Goal: Information Seeking & Learning: Learn about a topic

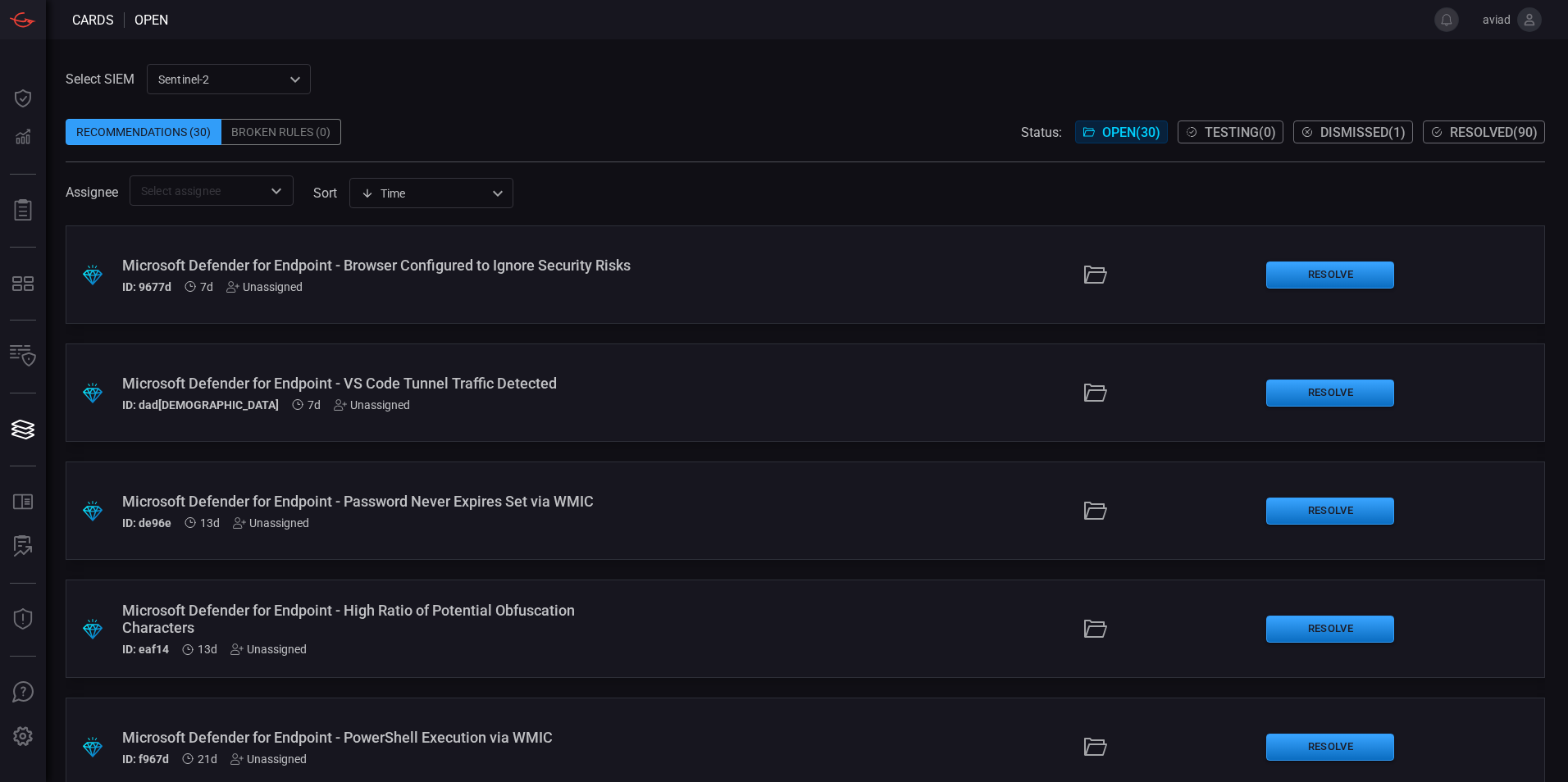
click at [883, 176] on div "Assignee ​ sort Time visibleUpdateTime ​" at bounding box center [805, 191] width 1479 height 31
click at [811, 446] on div ".suggested_cards_icon{fill:url(#suggested_cards_icon);} Microsoft Defender for …" at bounding box center [805, 503] width 1479 height 557
click at [260, 74] on div "sentinel-2 78f76eb1-fabe-46a6-810b-f333e9527487 ​" at bounding box center [229, 79] width 164 height 31
click at [827, 148] on div at bounding box center [784, 391] width 1568 height 782
click at [825, 444] on div ".suggested_cards_icon{fill:url(#suggested_cards_icon);} Microsoft Defender for …" at bounding box center [805, 503] width 1479 height 557
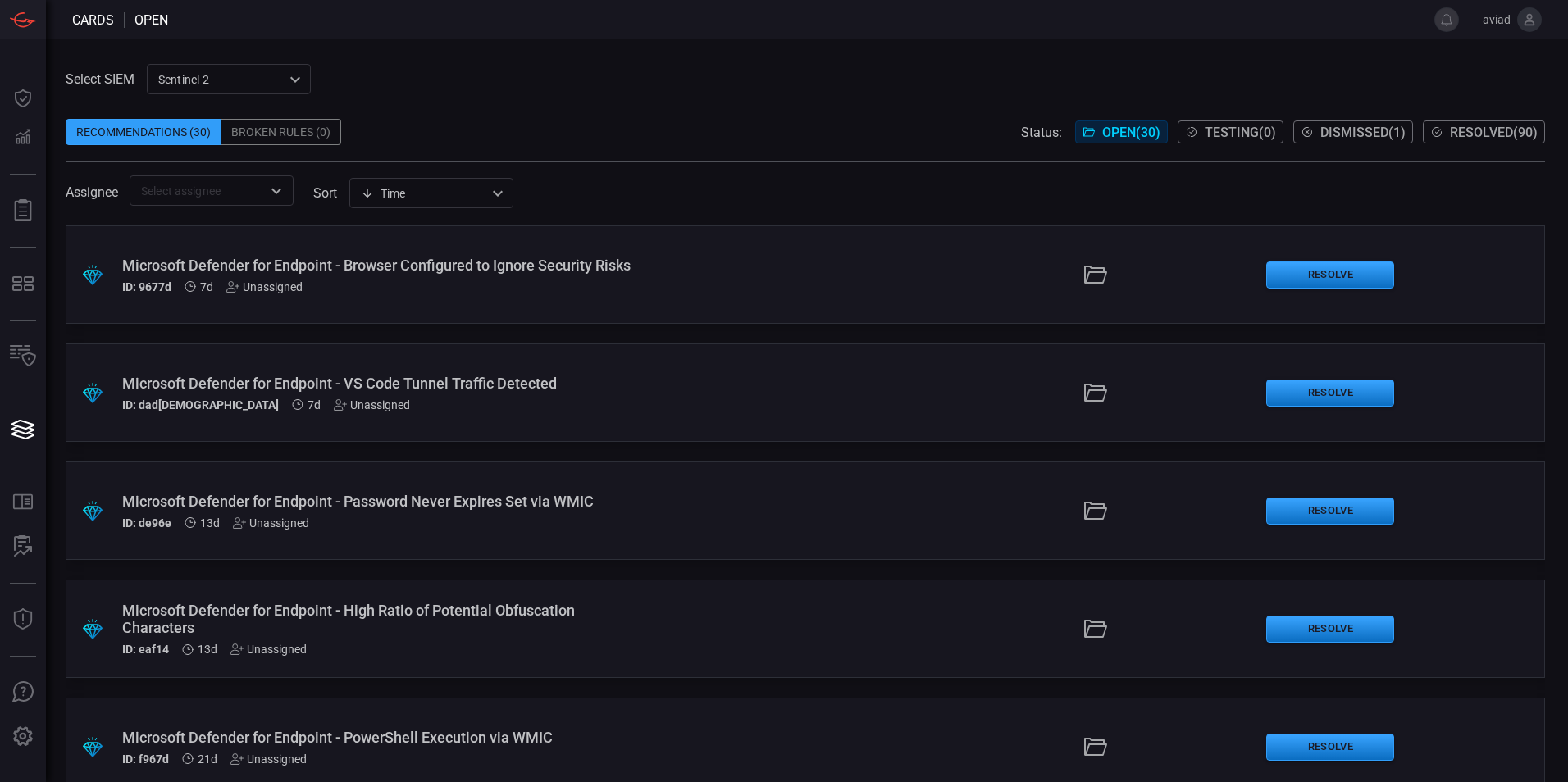
click at [543, 273] on div "Microsoft Defender for Endpoint - Browser Configured to Ignore Security Risks" at bounding box center [380, 265] width 517 height 18
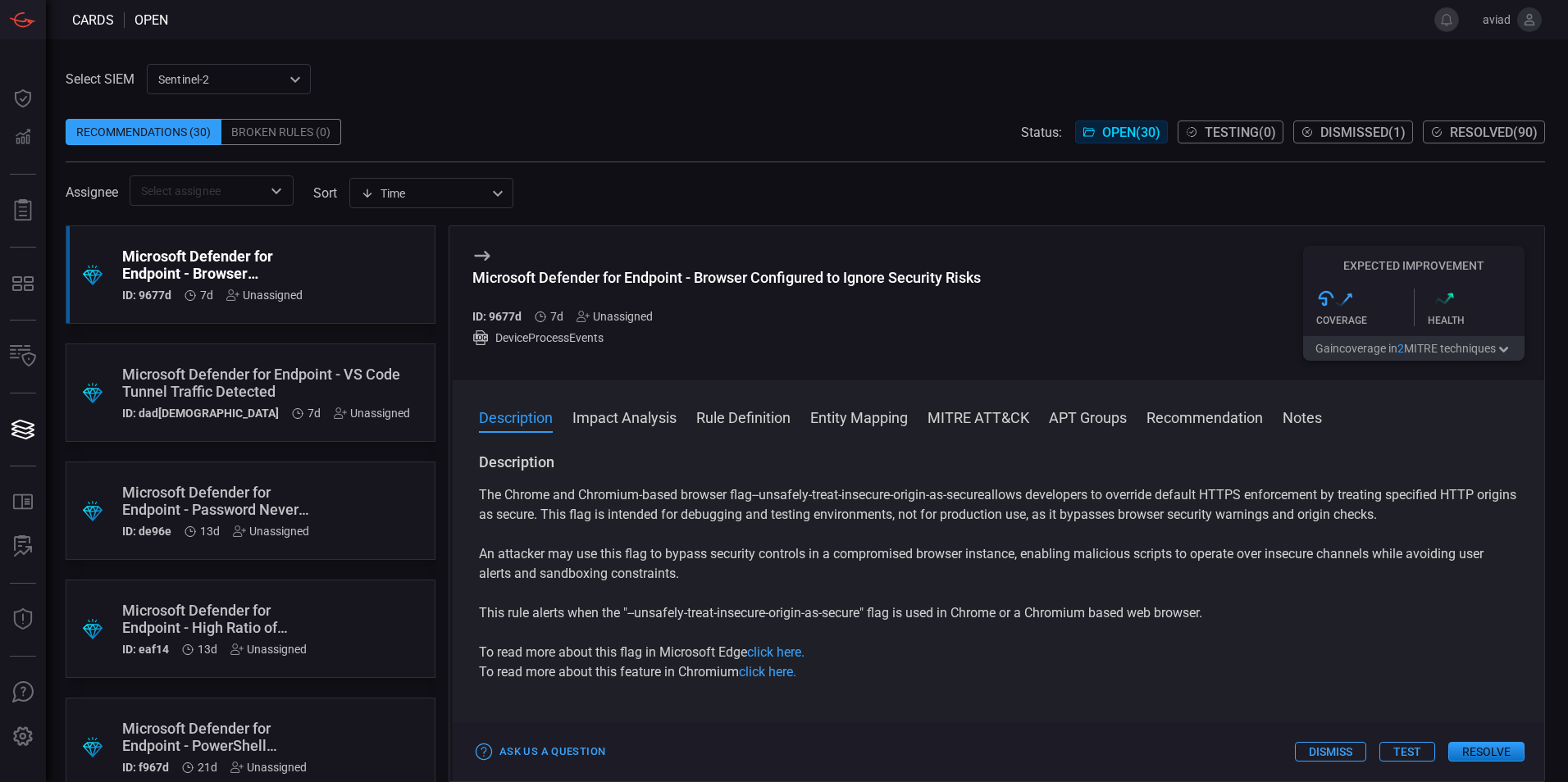
click at [289, 98] on span at bounding box center [805, 106] width 1479 height 24
click at [289, 86] on div "sentinel-2 78f76eb1-fabe-46a6-810b-f333e9527487 MicrosoftSentinel sentinel-2 ​" at bounding box center [229, 79] width 164 height 31
click at [280, 112] on li "MicrosoftSentinel" at bounding box center [230, 113] width 164 height 27
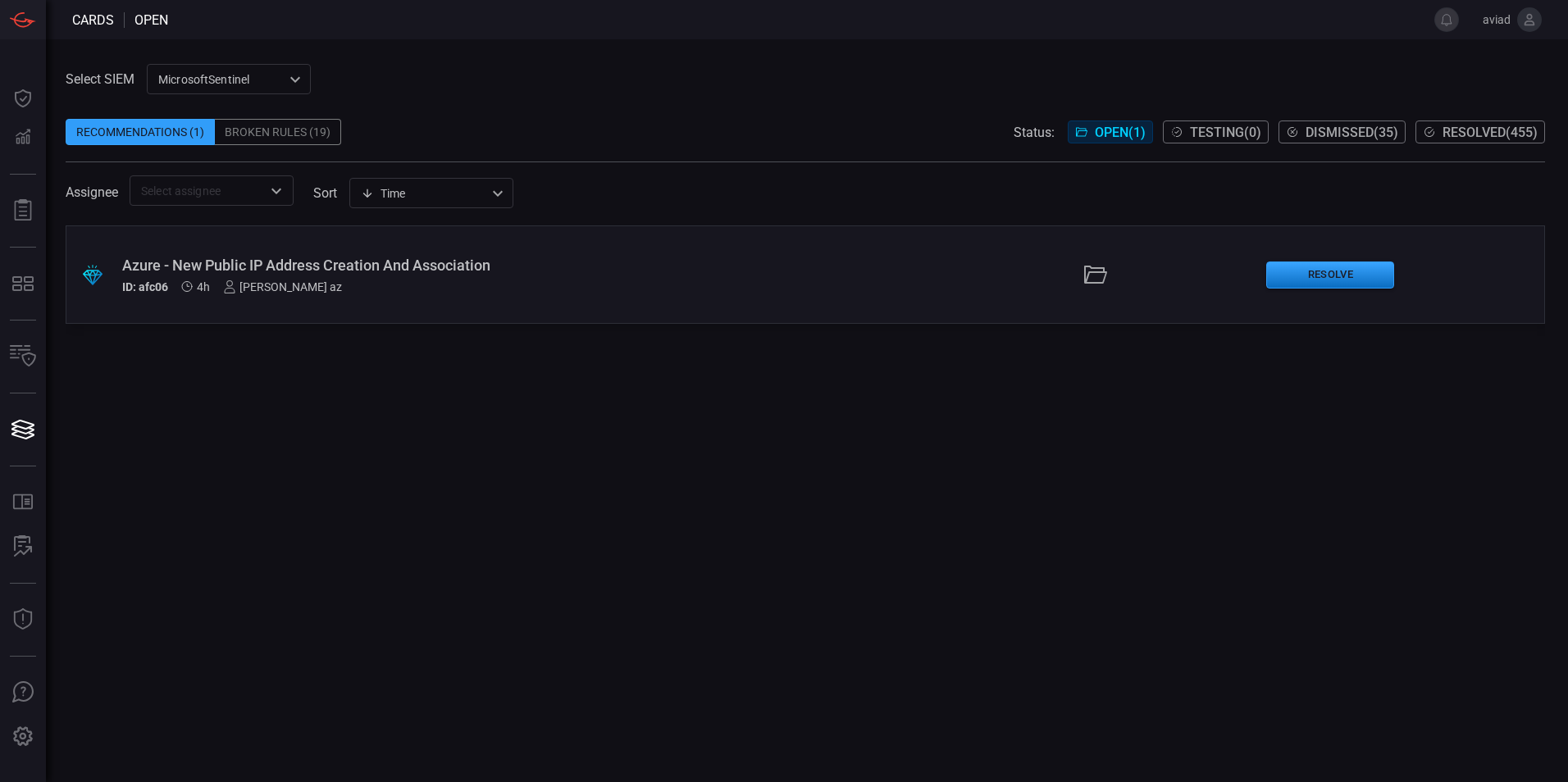
click at [371, 289] on div "ID: afc06 4h [PERSON_NAME] az" at bounding box center [380, 286] width 517 height 13
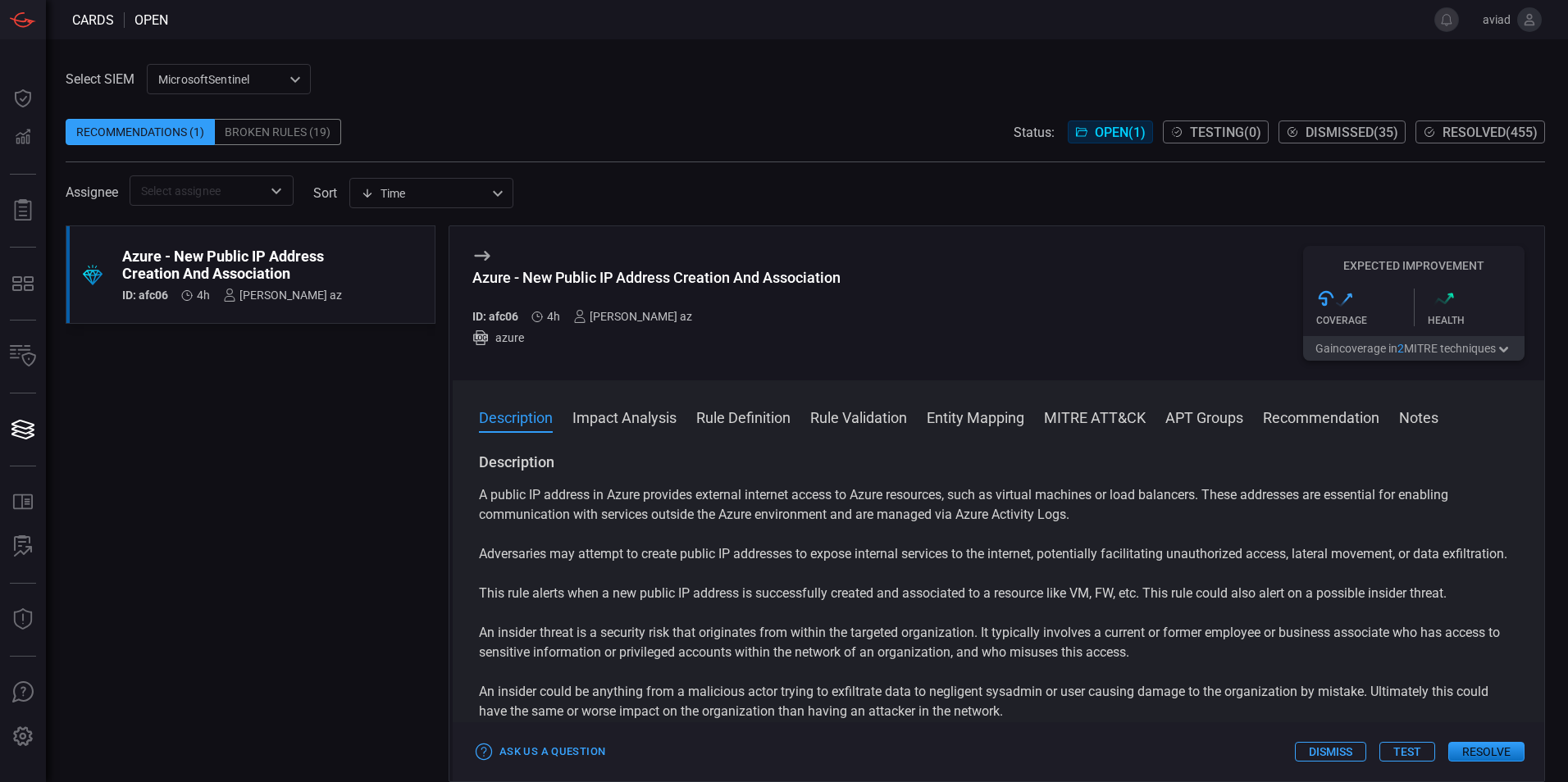
click at [487, 259] on icon at bounding box center [482, 256] width 16 height 10
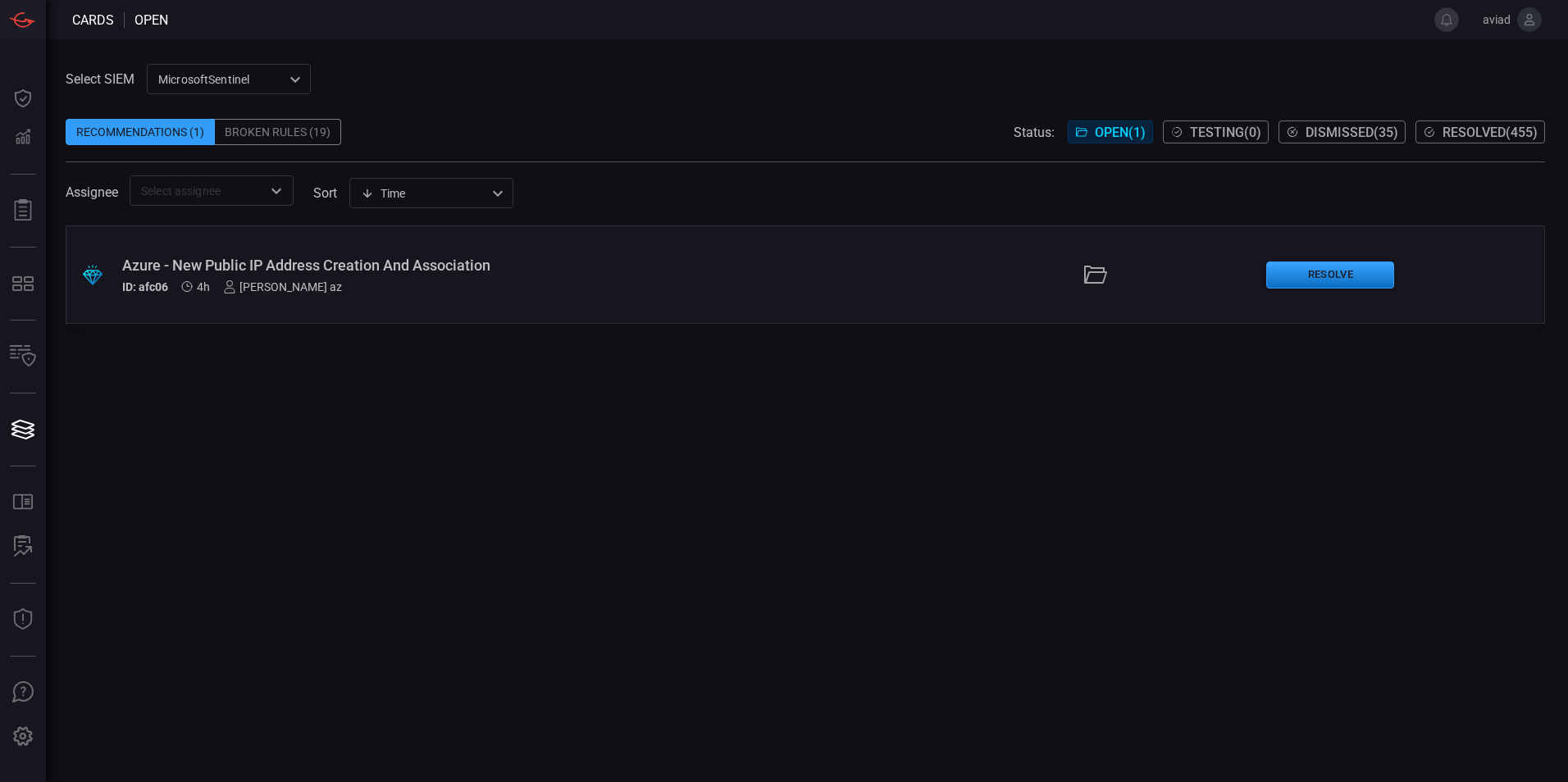
click at [180, 73] on div "MicrosoftSentinel 11c42ee3-b155-483d-a504-5846815c378e ​" at bounding box center [229, 79] width 164 height 31
click at [229, 153] on li "sentinel-2" at bounding box center [230, 141] width 164 height 27
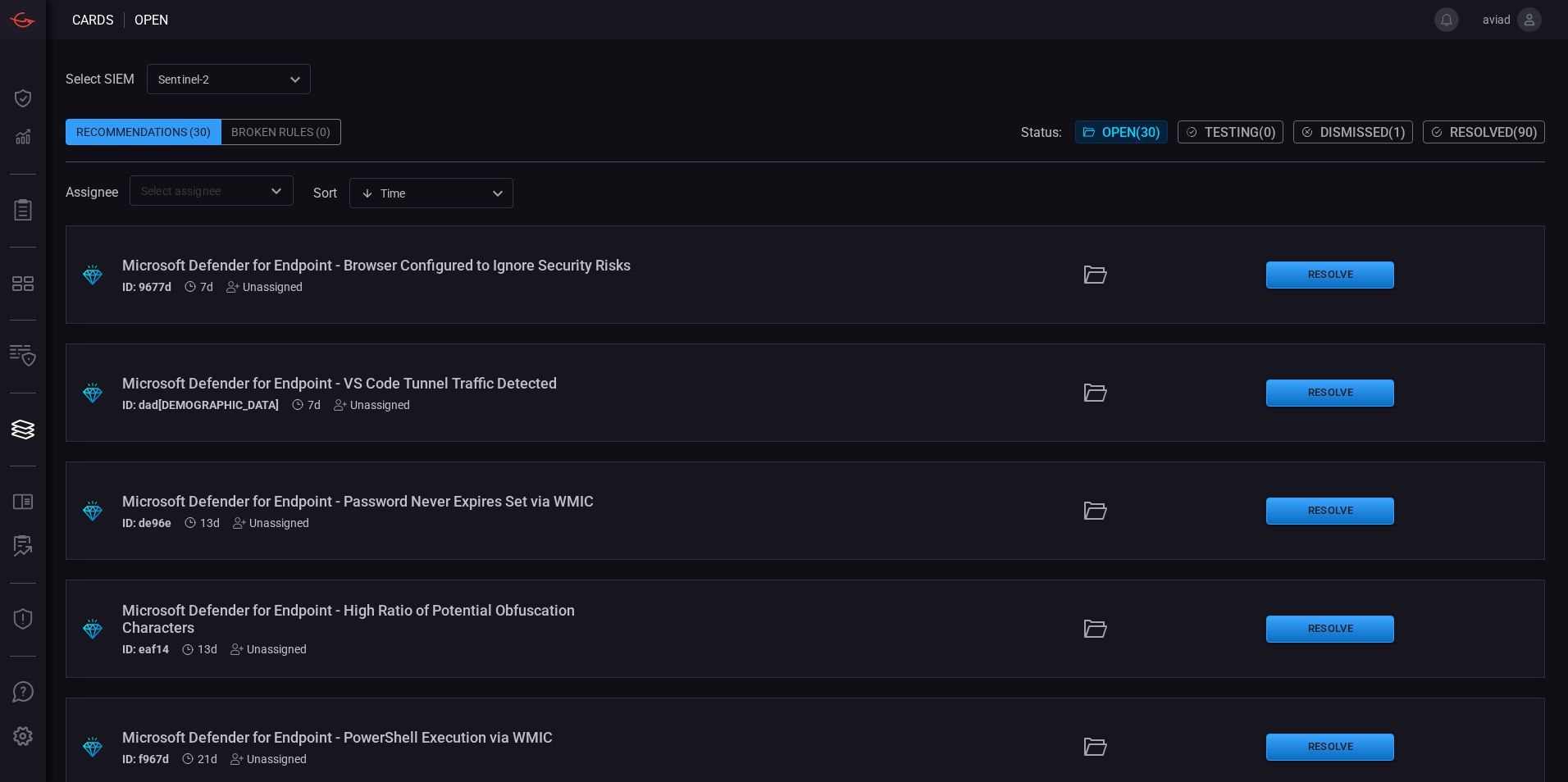
click at [1021, 342] on div ".suggested_cards_icon{fill:url(#suggested_cards_icon);} Microsoft Defender for …" at bounding box center [805, 503] width 1479 height 557
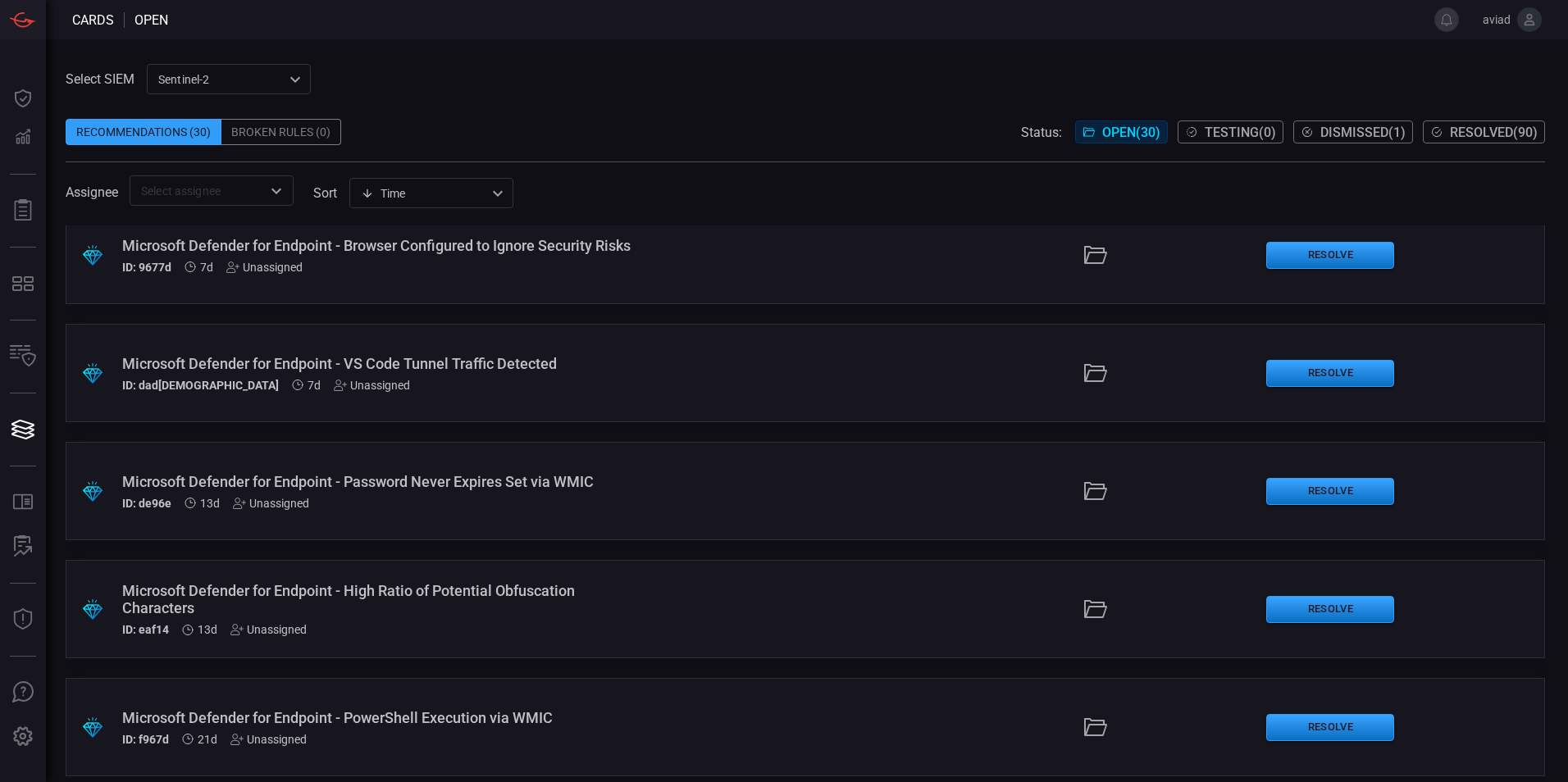
scroll to position [28, 0]
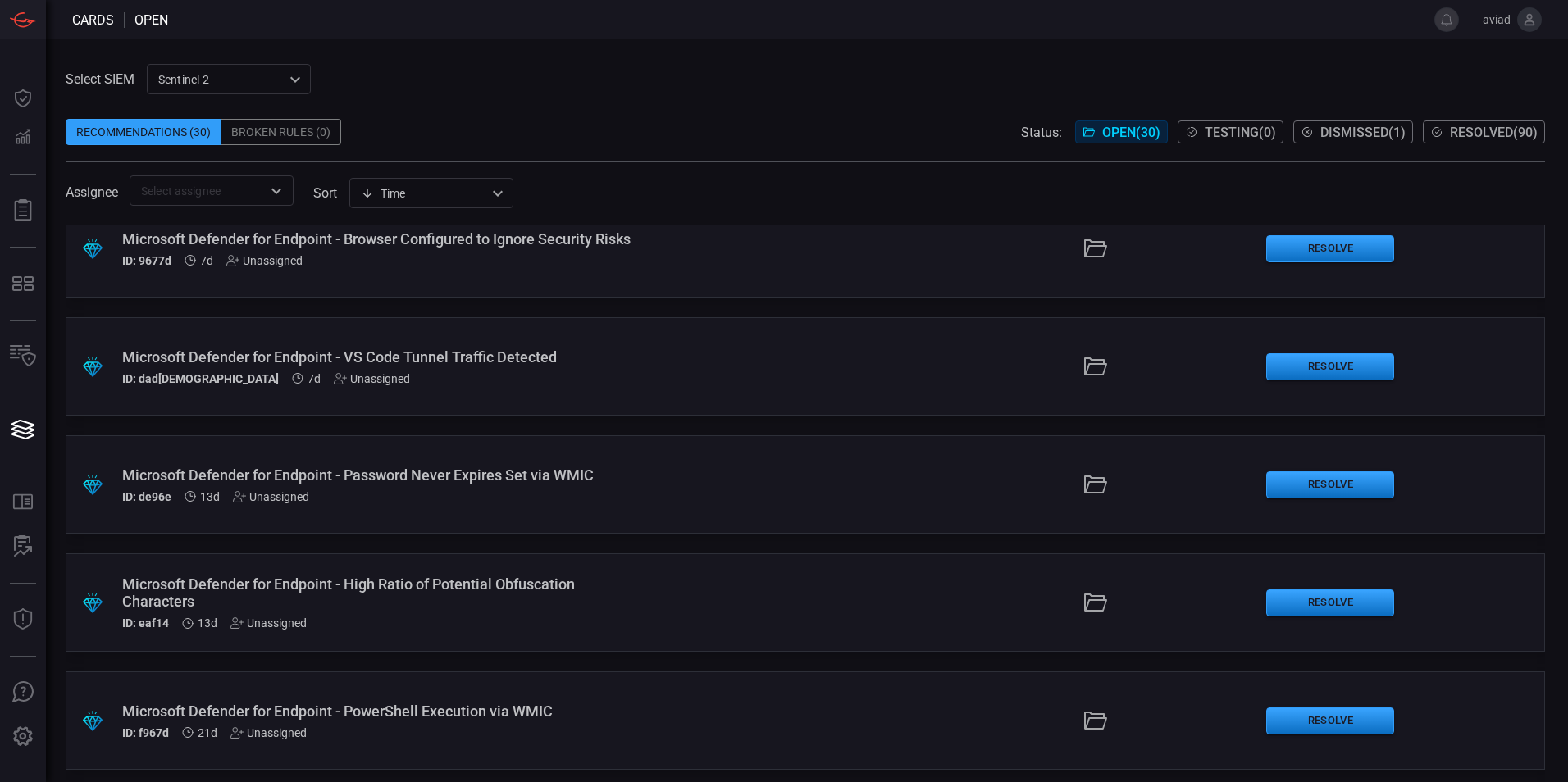
drag, startPoint x: 841, startPoint y: 321, endPoint x: 845, endPoint y: 342, distance: 21.4
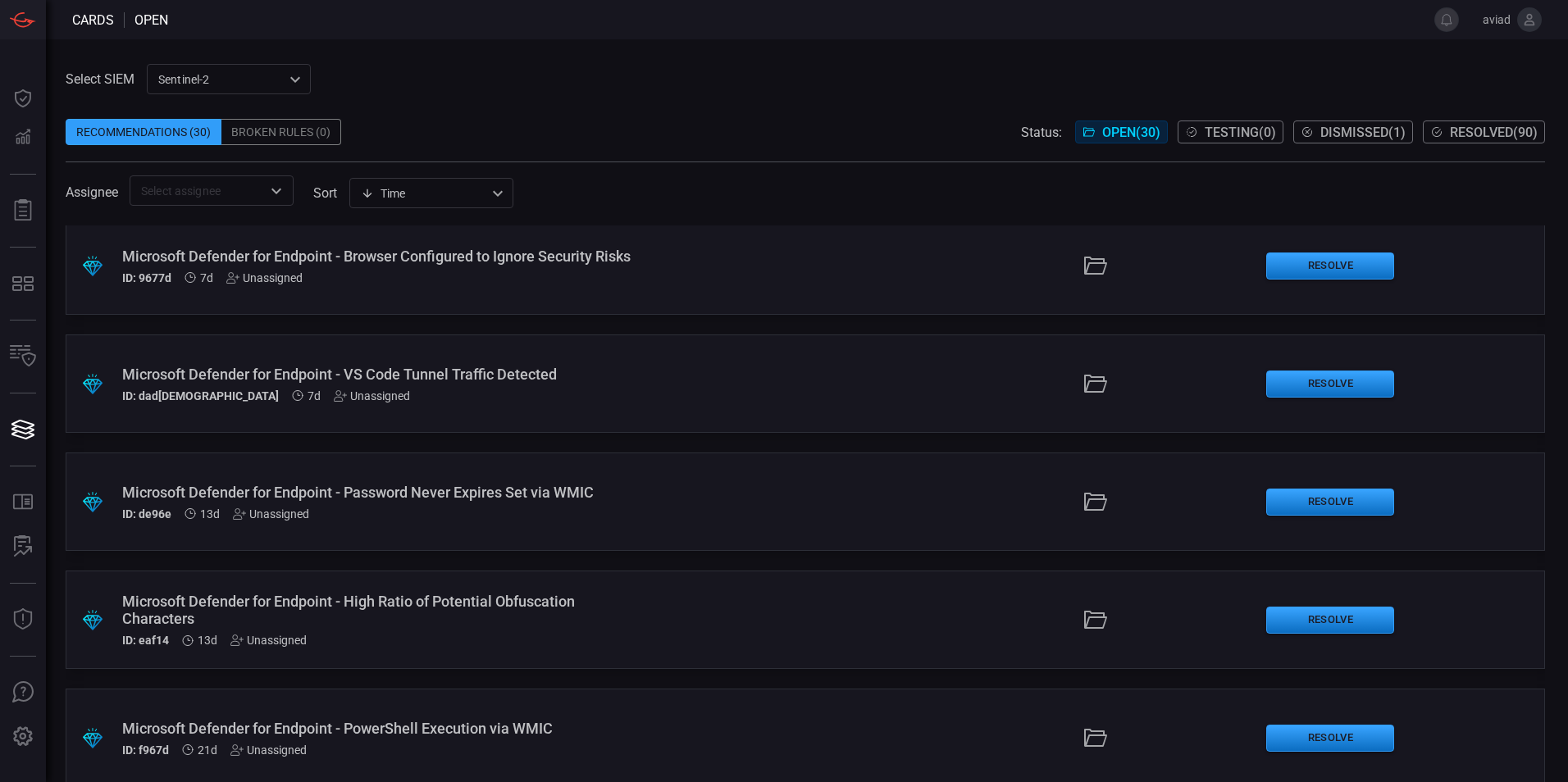
scroll to position [0, 0]
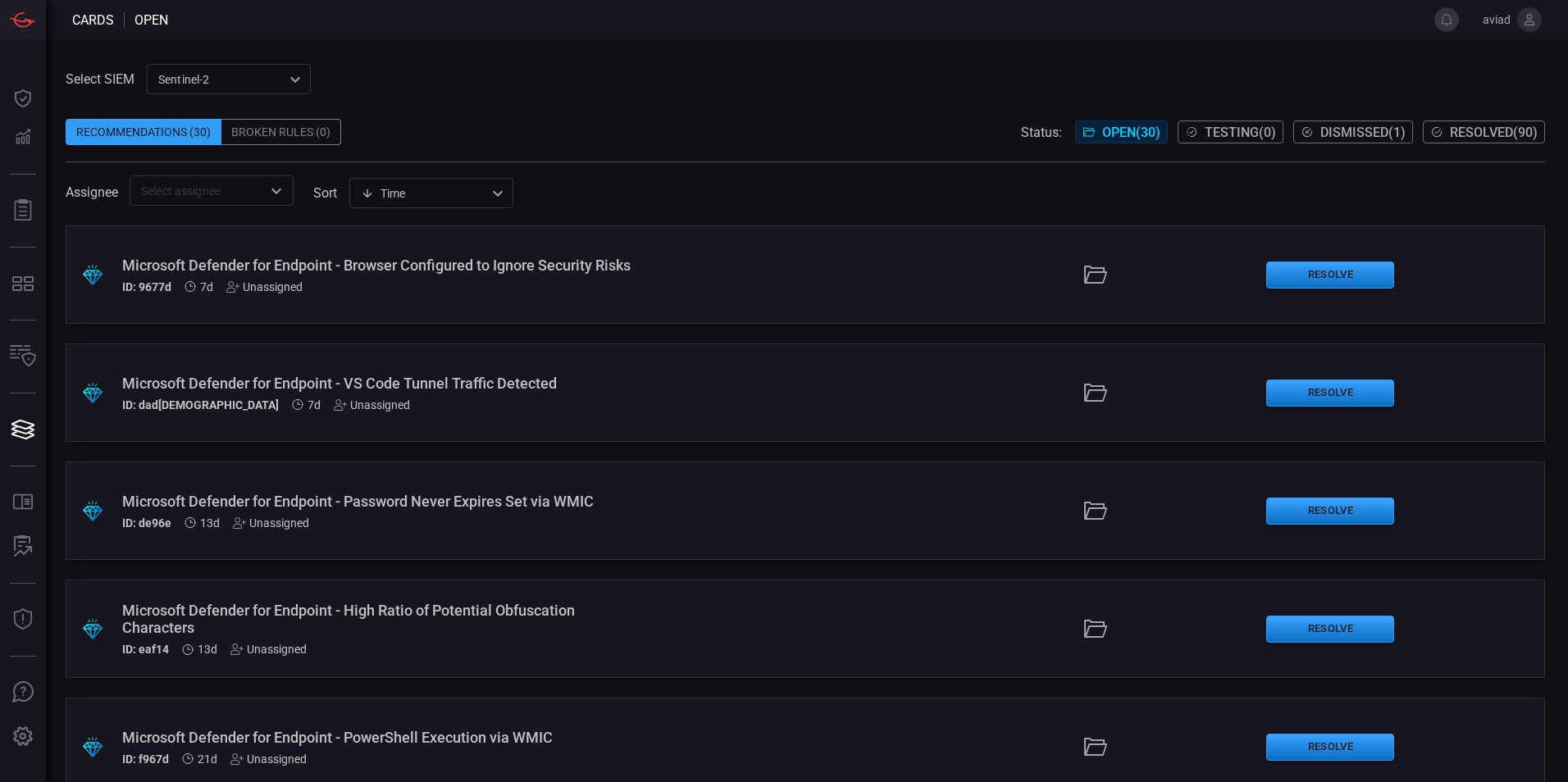
click at [817, 289] on div ".suggested_cards_icon{fill:url(#suggested_cards_icon);} Microsoft Defender for …" at bounding box center [805, 274] width 1479 height 99
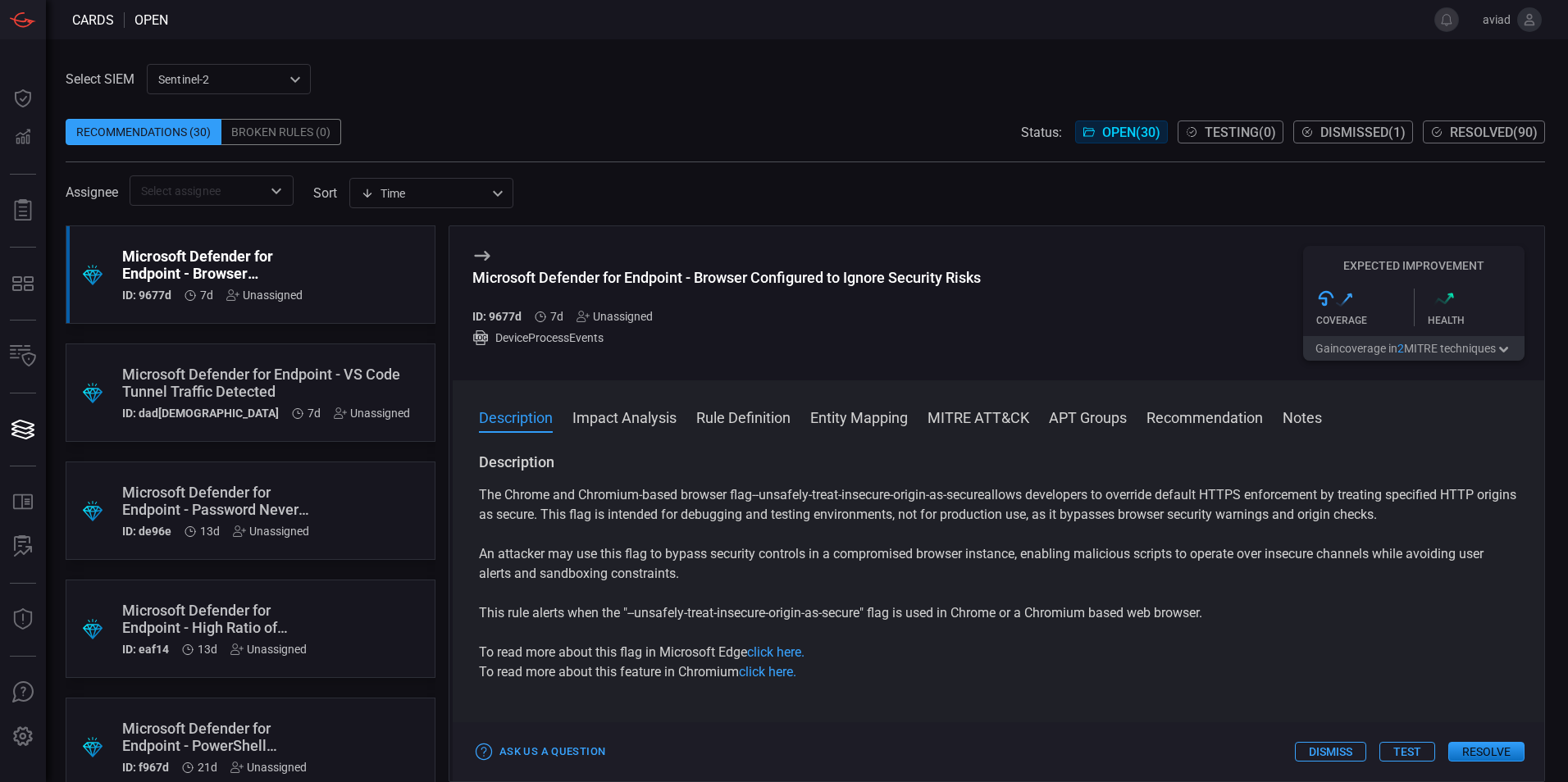
click at [1084, 529] on div "The Chrome and Chromium-based browser flag --unsafely-treat-insecure-origin-as-…" at bounding box center [998, 584] width 1039 height 197
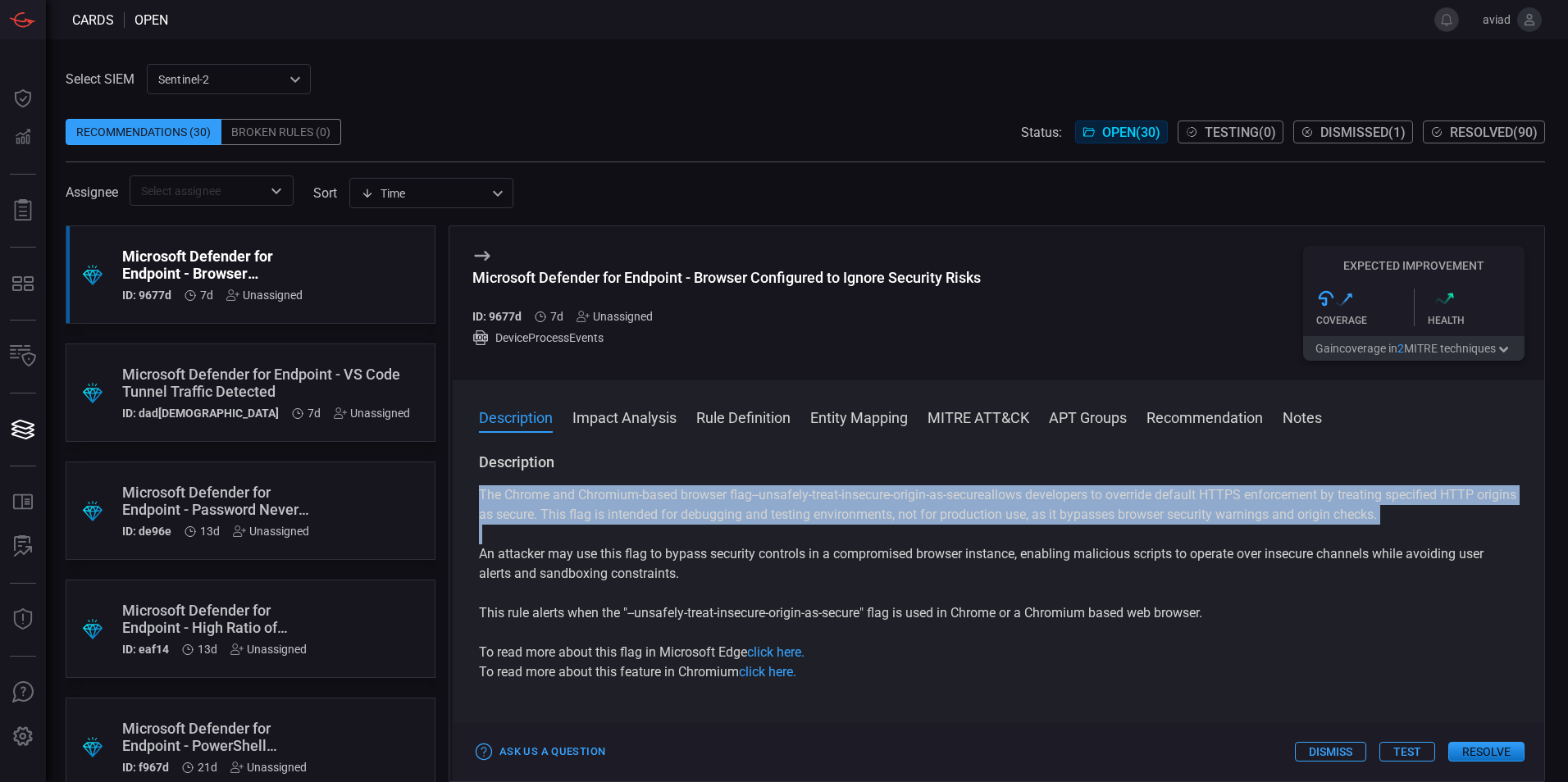
drag, startPoint x: 1084, startPoint y: 529, endPoint x: 1088, endPoint y: 506, distance: 23.3
click at [1088, 506] on div "The Chrome and Chromium-based browser flag --unsafely-treat-insecure-origin-as-…" at bounding box center [998, 584] width 1039 height 197
click at [1088, 506] on p "The Chrome and Chromium-based browser flag --unsafely-treat-insecure-origin-as-…" at bounding box center [998, 505] width 1039 height 39
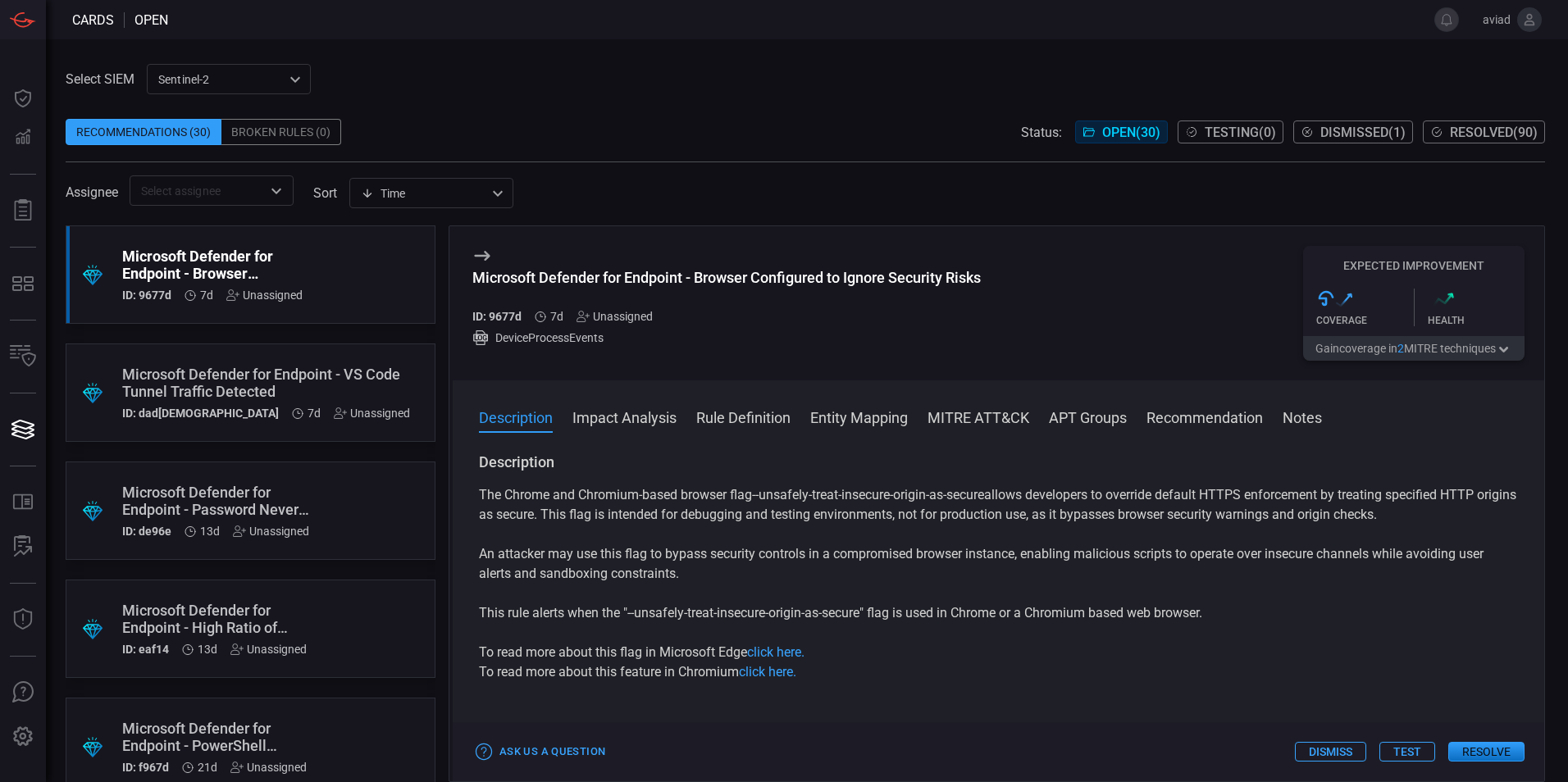
click at [1077, 491] on p "The Chrome and Chromium-based browser flag --unsafely-treat-insecure-origin-as-…" at bounding box center [998, 505] width 1039 height 39
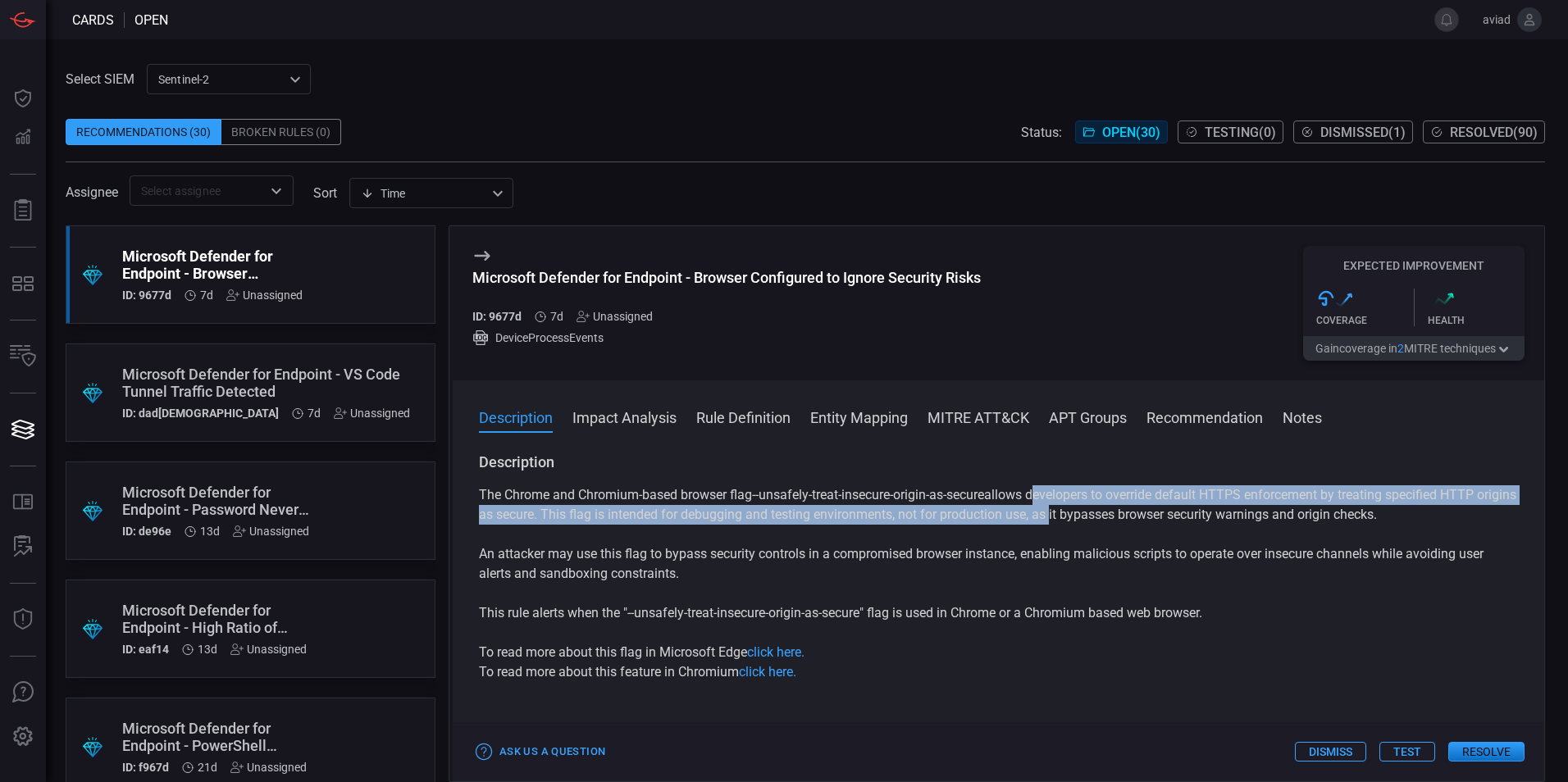
drag, startPoint x: 1077, startPoint y: 491, endPoint x: 1081, endPoint y: 520, distance: 29.3
click at [1081, 520] on p "The Chrome and Chromium-based browser flag --unsafely-treat-insecure-origin-as-…" at bounding box center [998, 505] width 1039 height 39
drag, startPoint x: 1064, startPoint y: 503, endPoint x: 1066, endPoint y: 524, distance: 21.1
click at [1066, 524] on p "The Chrome and Chromium-based browser flag --unsafely-treat-insecure-origin-as-…" at bounding box center [998, 505] width 1039 height 39
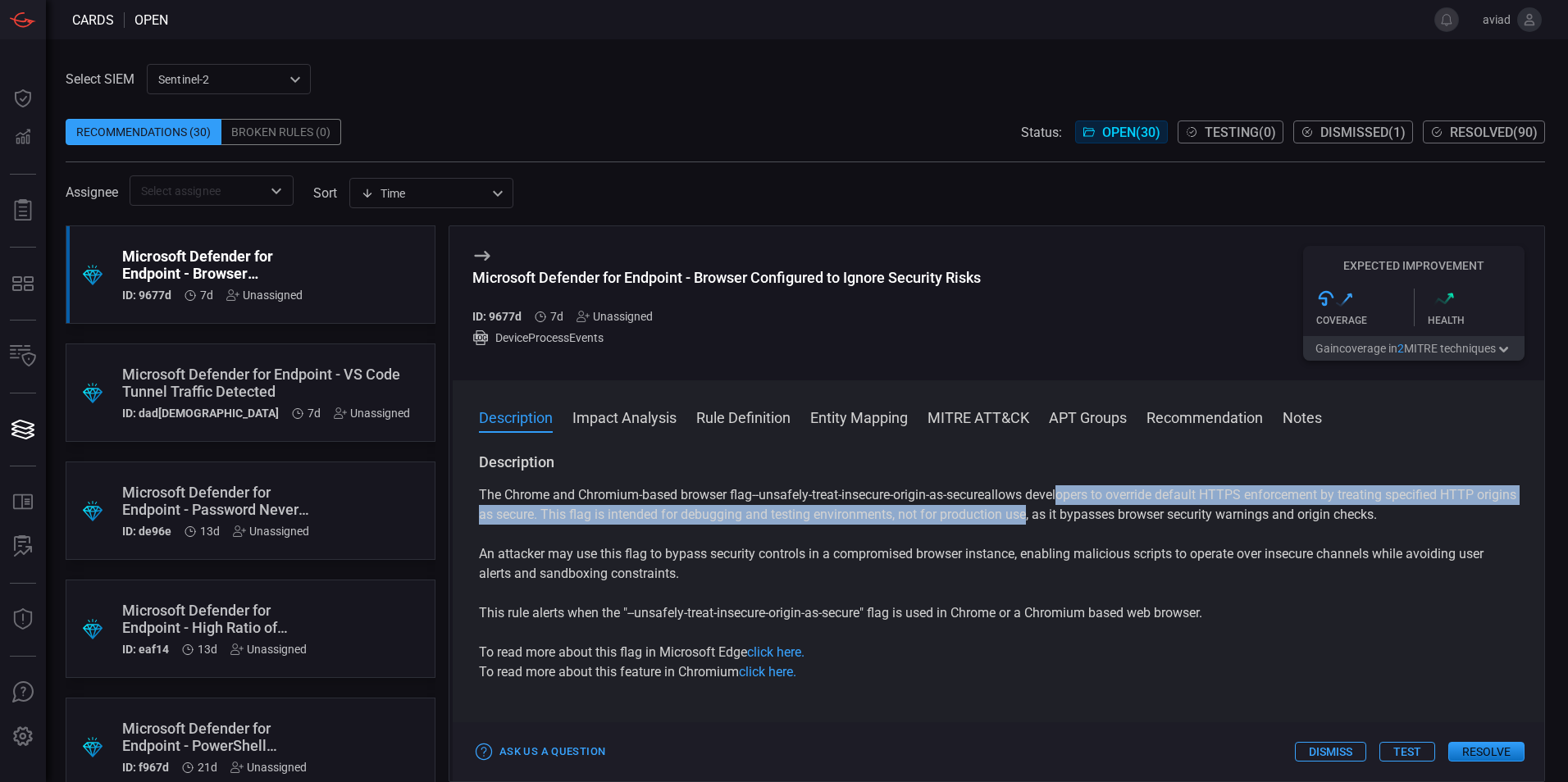
click at [1066, 524] on p "The Chrome and Chromium-based browser flag --unsafely-treat-insecure-origin-as-…" at bounding box center [998, 505] width 1039 height 39
drag, startPoint x: 1038, startPoint y: 495, endPoint x: 1038, endPoint y: 522, distance: 27.0
click at [1038, 522] on p "The Chrome and Chromium-based browser flag --unsafely-treat-insecure-origin-as-…" at bounding box center [998, 505] width 1039 height 39
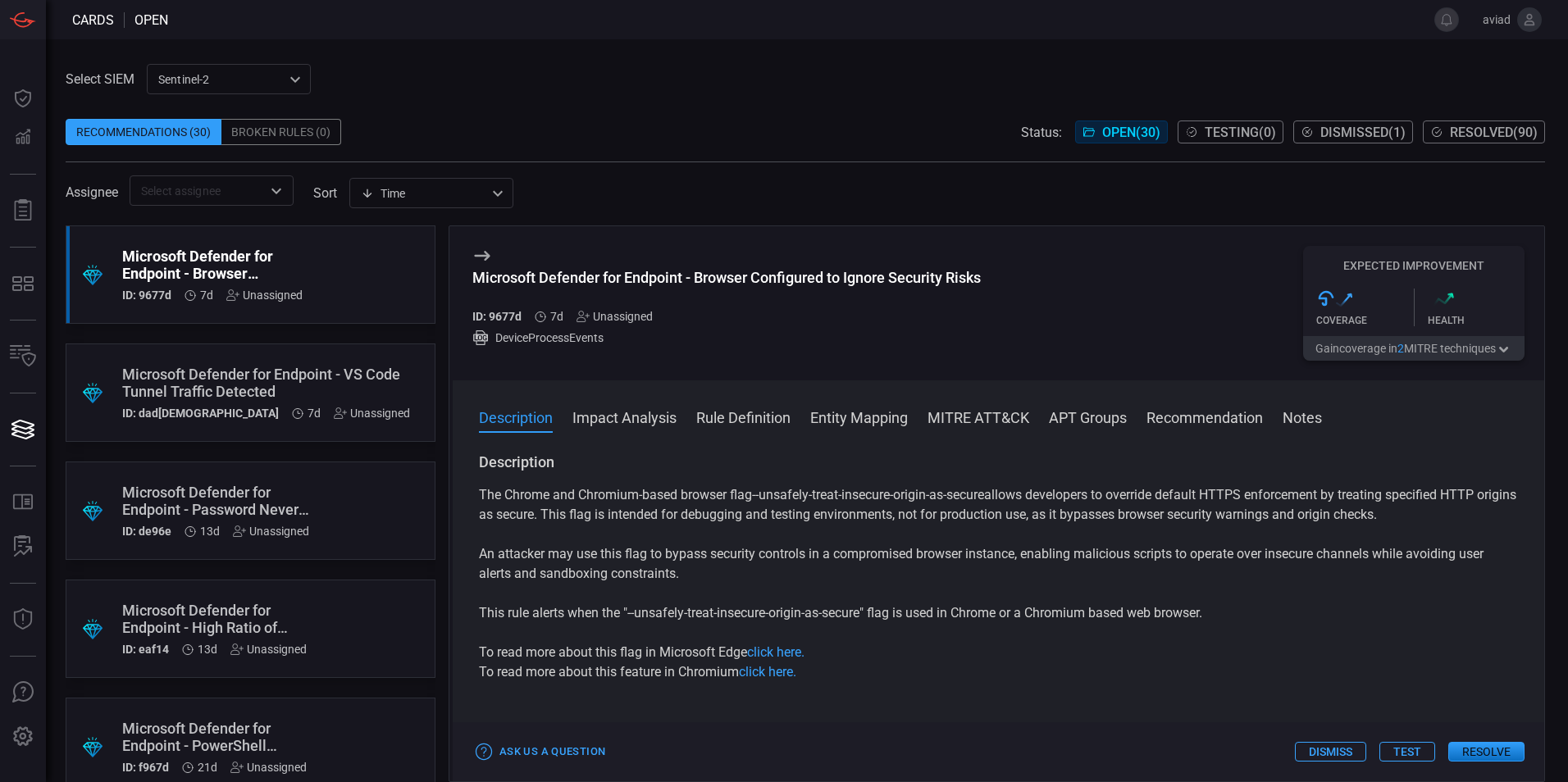
drag, startPoint x: 1038, startPoint y: 522, endPoint x: 1043, endPoint y: 570, distance: 48.3
click at [1043, 570] on p "An attacker may use this flag to bypass security controls in a compromised brow…" at bounding box center [998, 563] width 1039 height 39
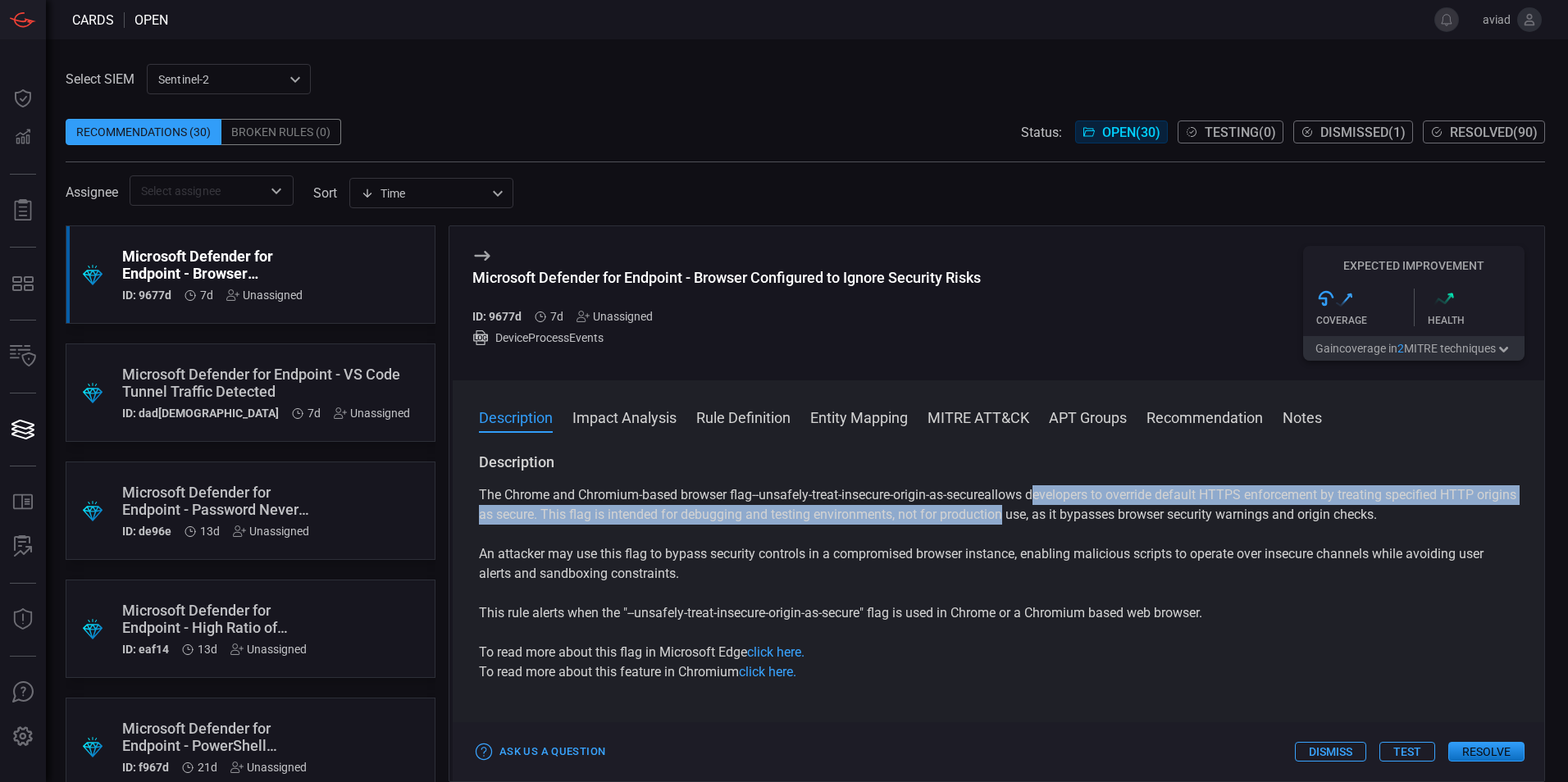
drag, startPoint x: 1042, startPoint y: 497, endPoint x: 1042, endPoint y: 513, distance: 16.0
click at [1042, 513] on p "The Chrome and Chromium-based browser flag --unsafely-treat-insecure-origin-as-…" at bounding box center [998, 505] width 1039 height 39
